Goal: Find specific page/section: Find specific page/section

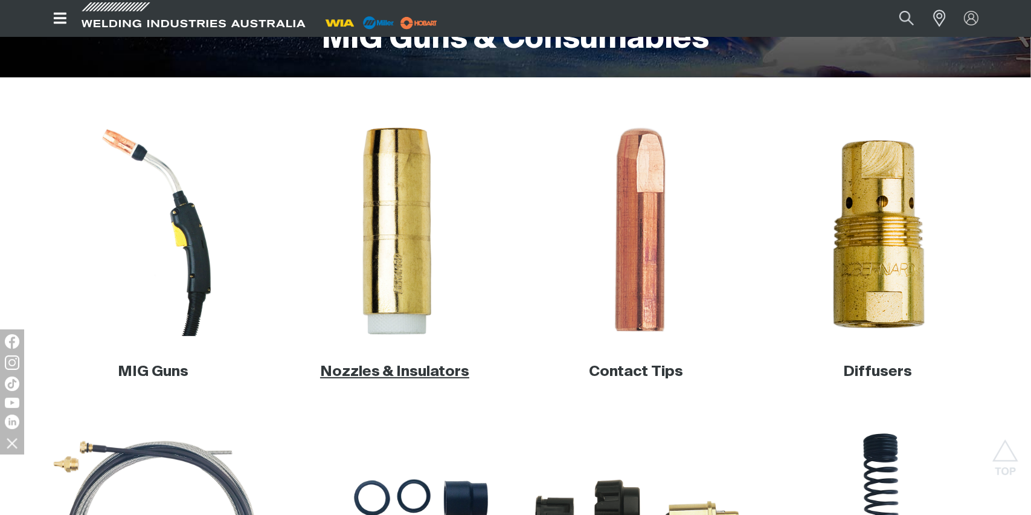
click at [375, 376] on link "Nozzles & Insulators" at bounding box center [394, 371] width 149 height 15
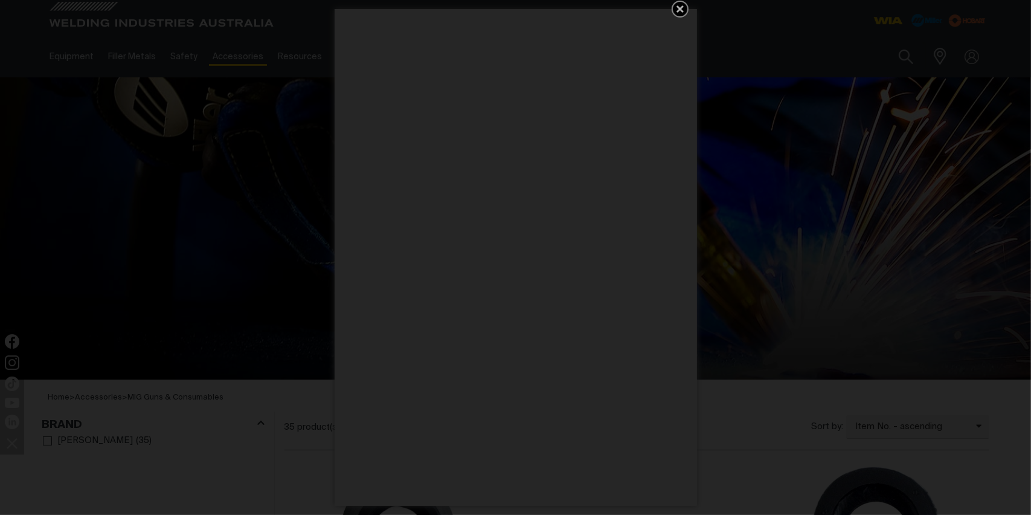
scroll to position [60, 0]
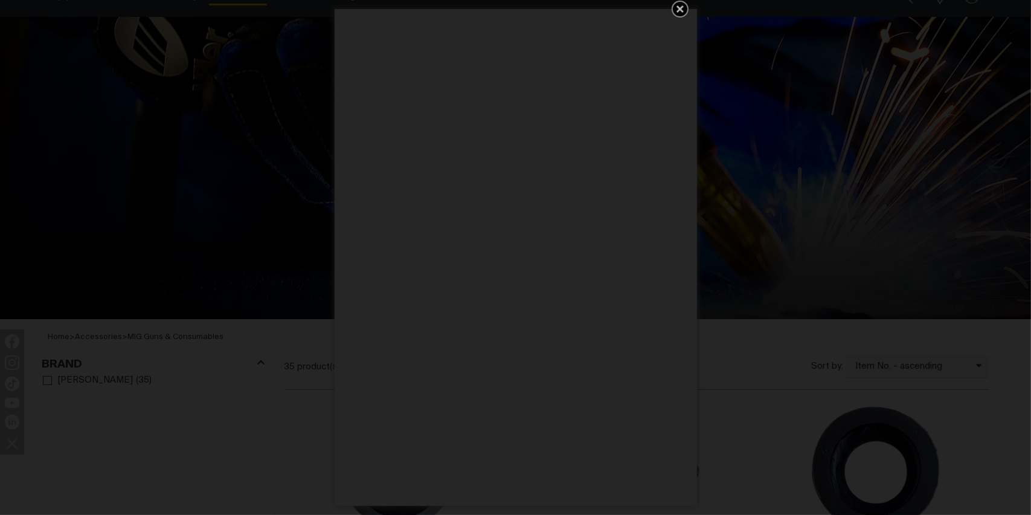
click at [682, 11] on icon "Get 5 WIA Welding Guides Free!" at bounding box center [680, 8] width 7 height 7
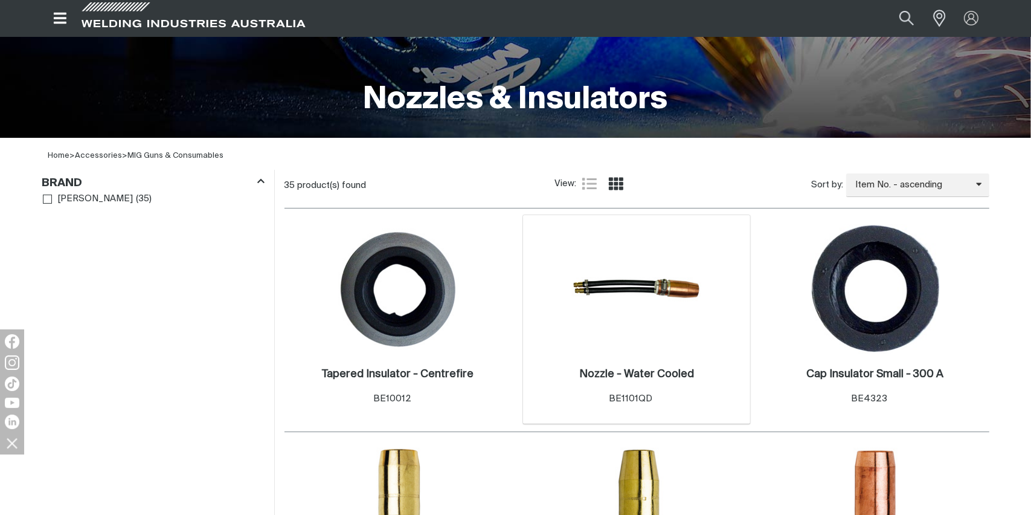
scroll to position [423, 0]
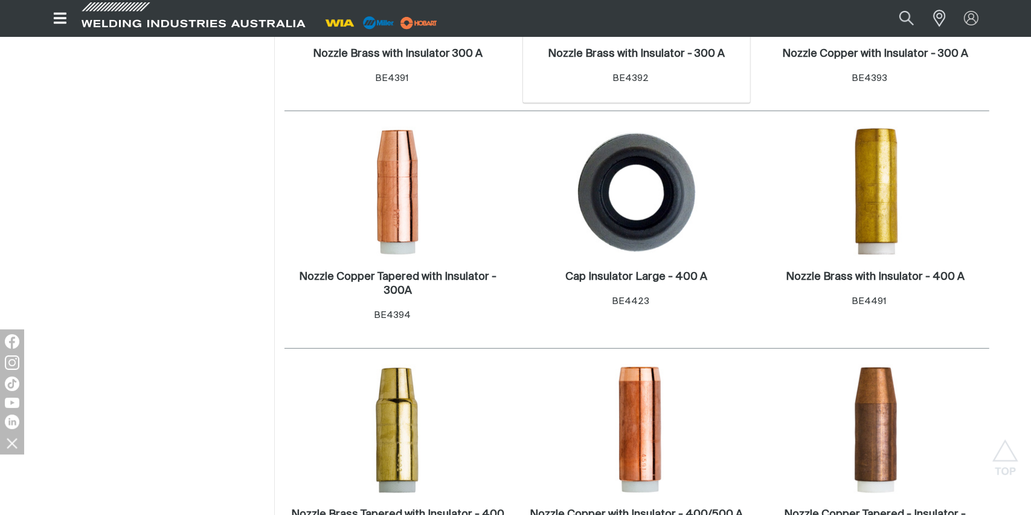
scroll to position [544, 0]
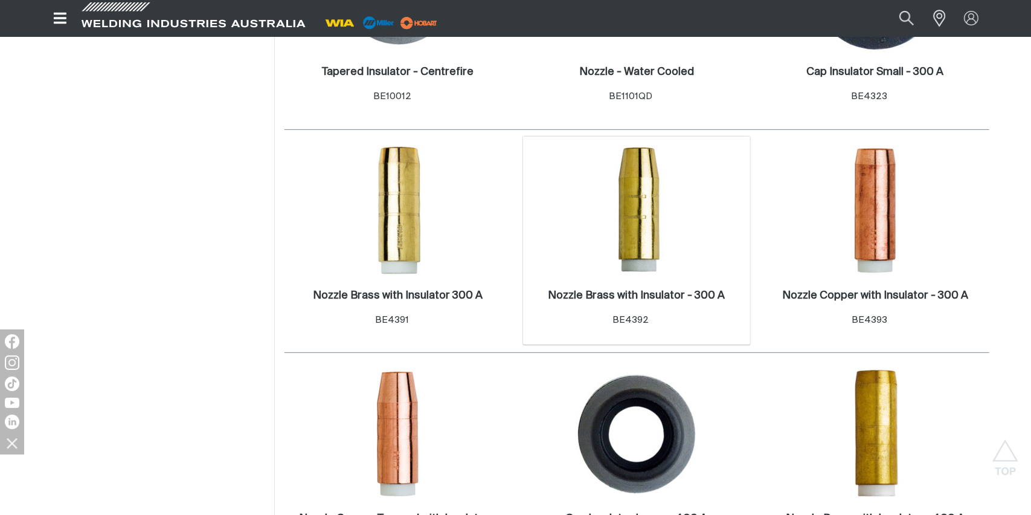
click at [640, 189] on img at bounding box center [636, 210] width 129 height 129
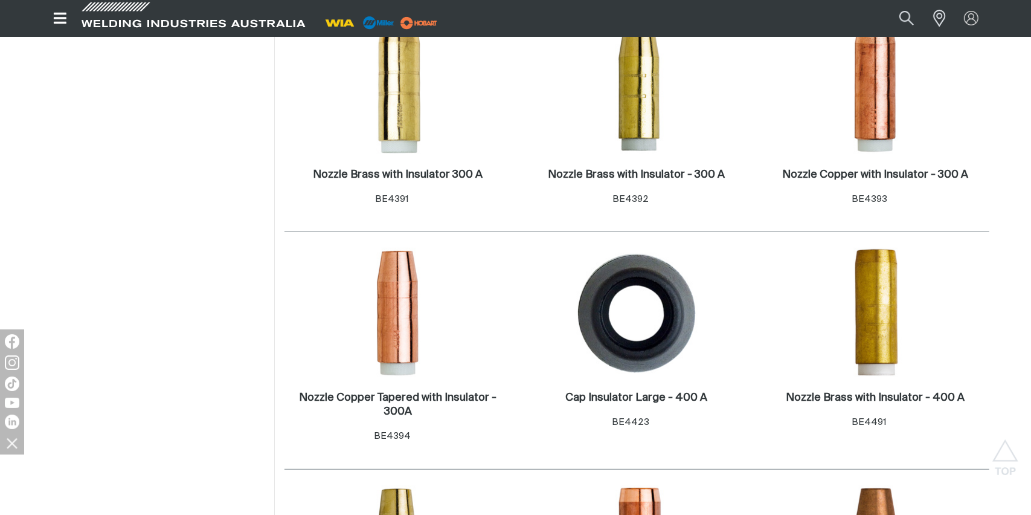
scroll to position [604, 0]
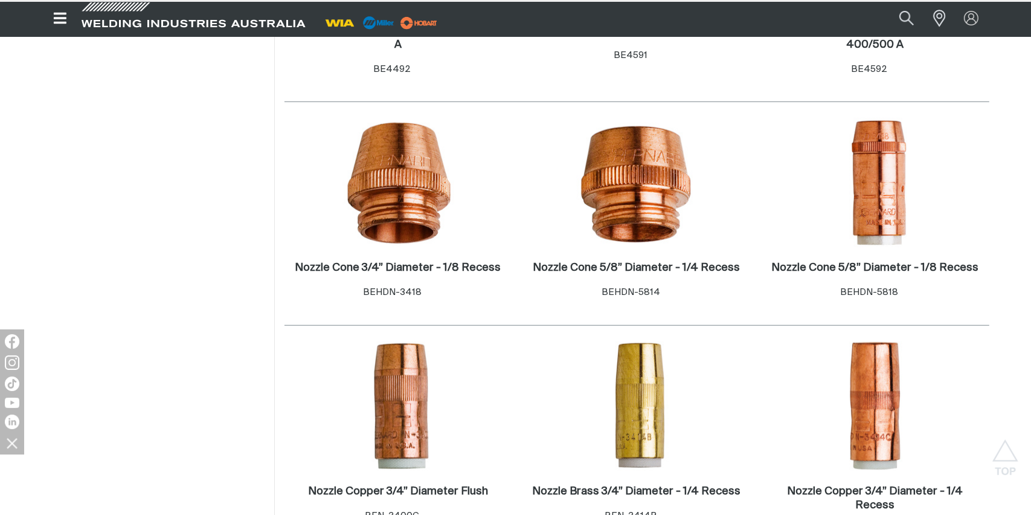
scroll to position [1390, 0]
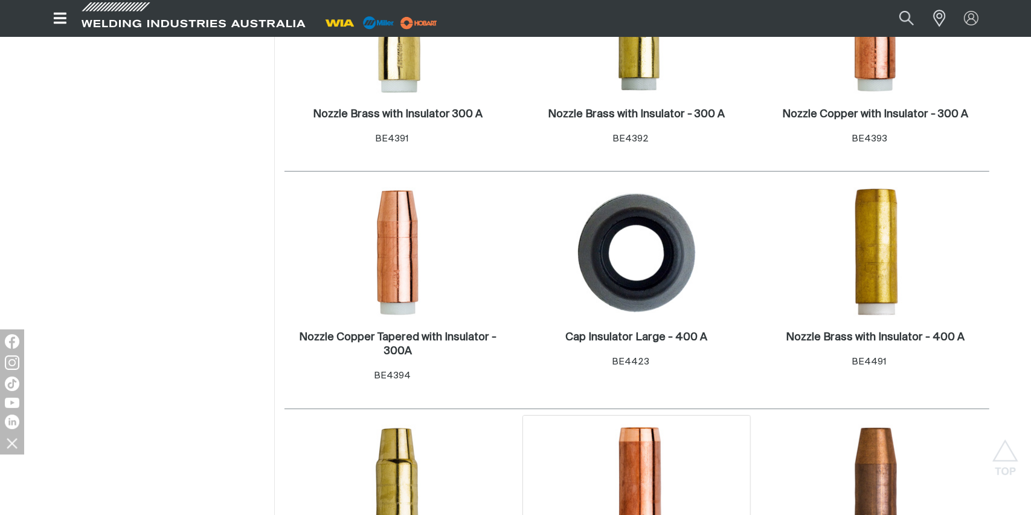
scroll to position [483, 0]
